Goal: Check status: Check status

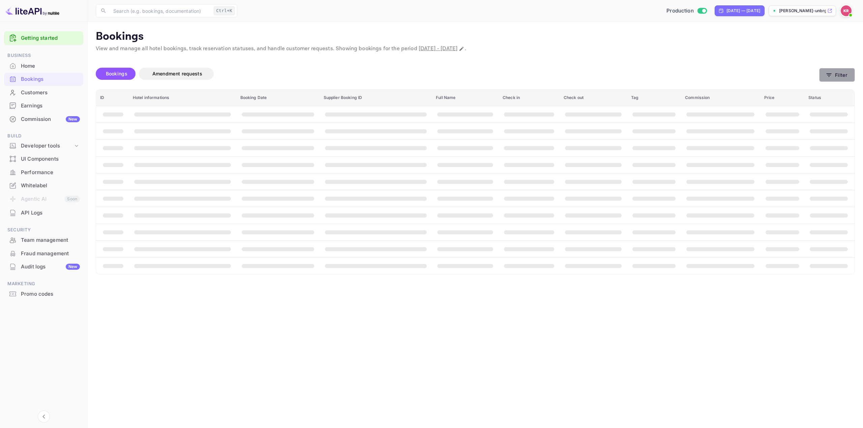
click at [835, 70] on button "Filter" at bounding box center [837, 75] width 36 height 14
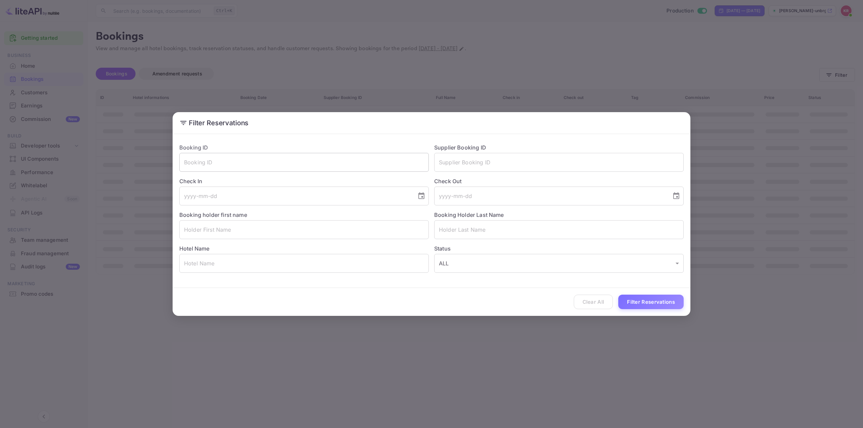
drag, startPoint x: 416, startPoint y: 158, endPoint x: 412, endPoint y: 158, distance: 3.4
click at [415, 158] on input "text" at bounding box center [303, 162] width 249 height 19
paste input "Cuw6e_NOH"
type input "Cuw6e_NOH"
click at [654, 298] on button "Filter Reservations" at bounding box center [650, 302] width 65 height 14
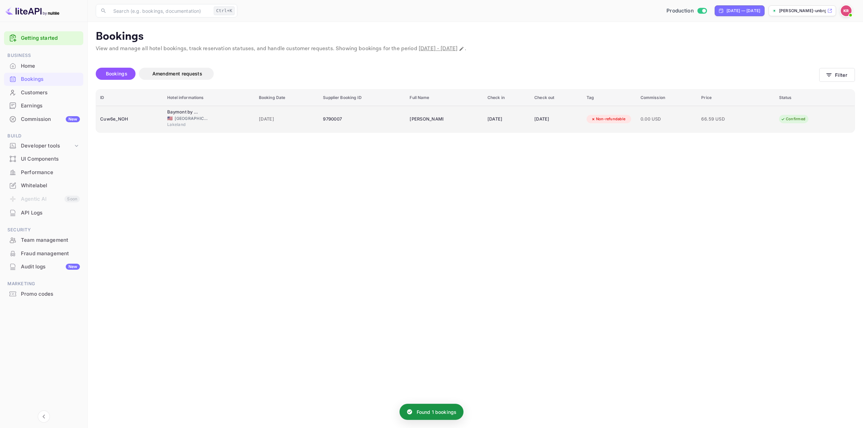
click at [580, 114] on td "04 Oct 2025" at bounding box center [556, 119] width 52 height 27
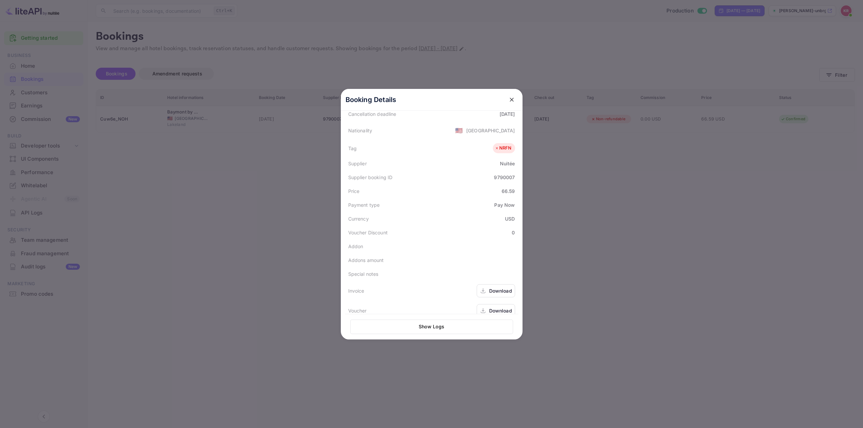
scroll to position [164, 0]
click at [485, 300] on div "Download" at bounding box center [496, 301] width 38 height 13
